Goal: Information Seeking & Learning: Find specific fact

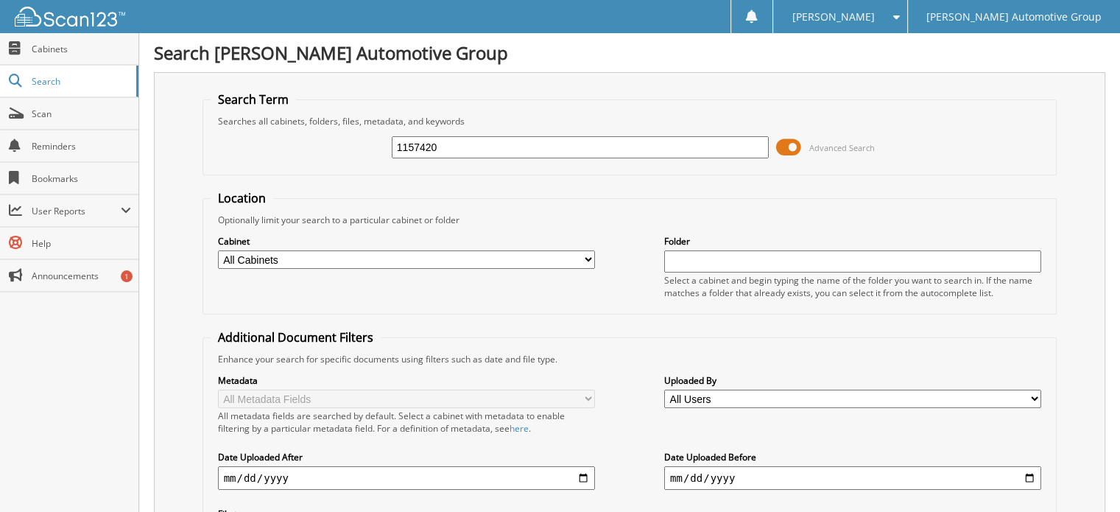
click at [485, 141] on input "1157420" at bounding box center [580, 147] width 377 height 22
type input "1154863A"
click at [531, 144] on input "1154863A" at bounding box center [580, 147] width 377 height 22
click at [530, 149] on input "1154863A" at bounding box center [580, 147] width 377 height 22
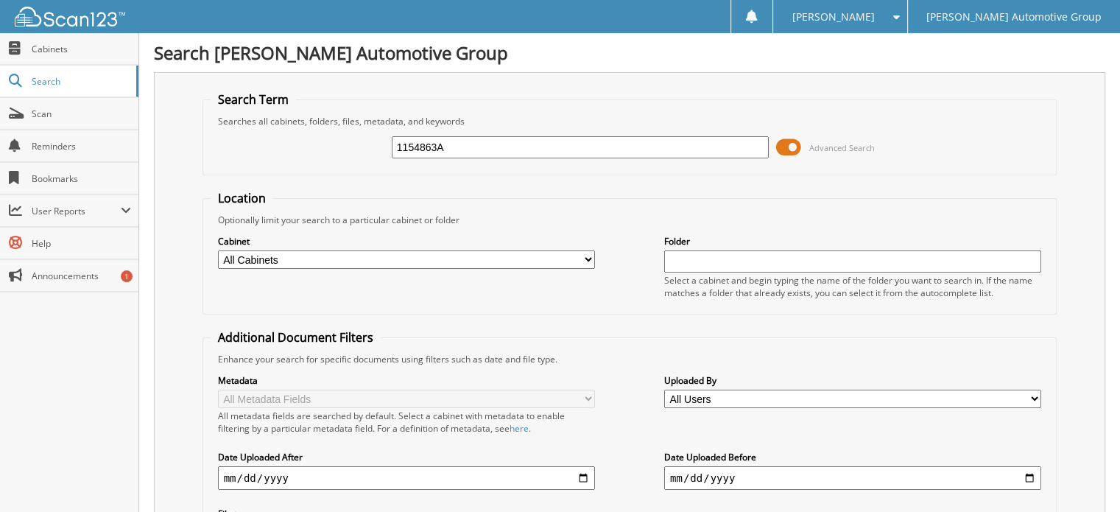
paste input "1834"
type input "1151834"
